Goal: Find specific page/section: Find specific page/section

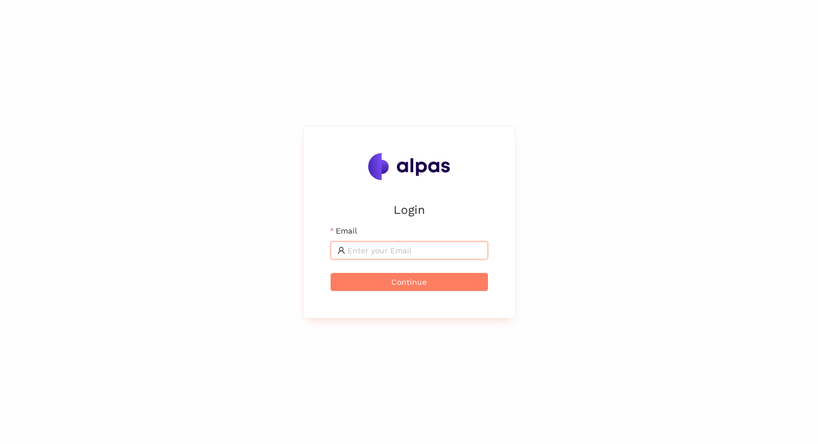
click at [388, 249] on input "Email" at bounding box center [414, 250] width 134 height 12
type input "[EMAIL_ADDRESS]"
click at [413, 283] on span "Continue" at bounding box center [408, 281] width 35 height 12
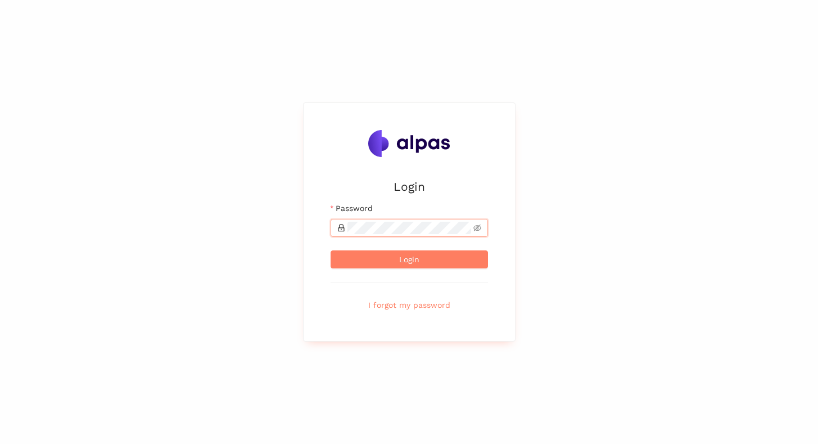
click at [331, 250] on button "Login" at bounding box center [409, 259] width 157 height 18
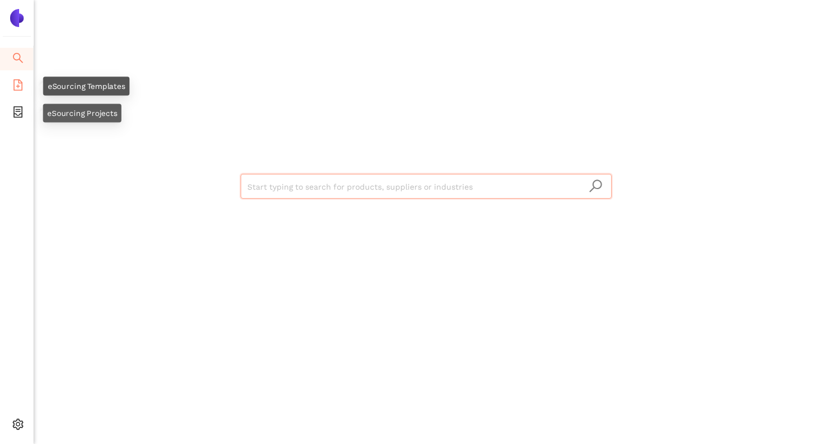
click at [22, 89] on icon "file-add" at bounding box center [17, 84] width 11 height 11
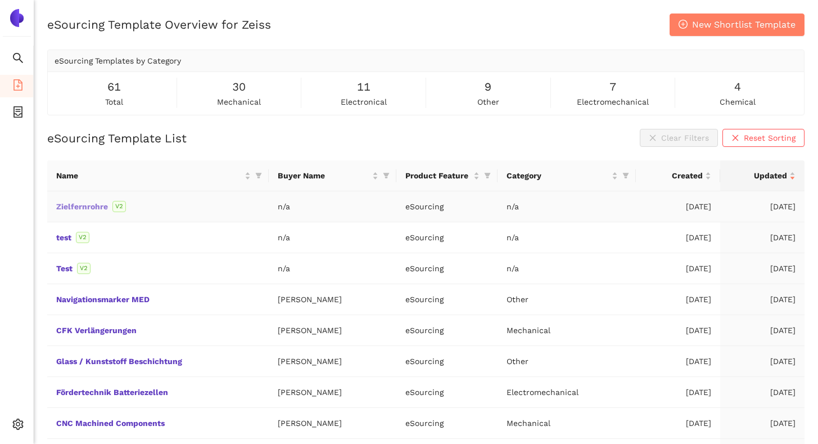
click at [0, 0] on link "Zielfernrohre" at bounding box center [0, 0] width 0 height 0
